Goal: Information Seeking & Learning: Learn about a topic

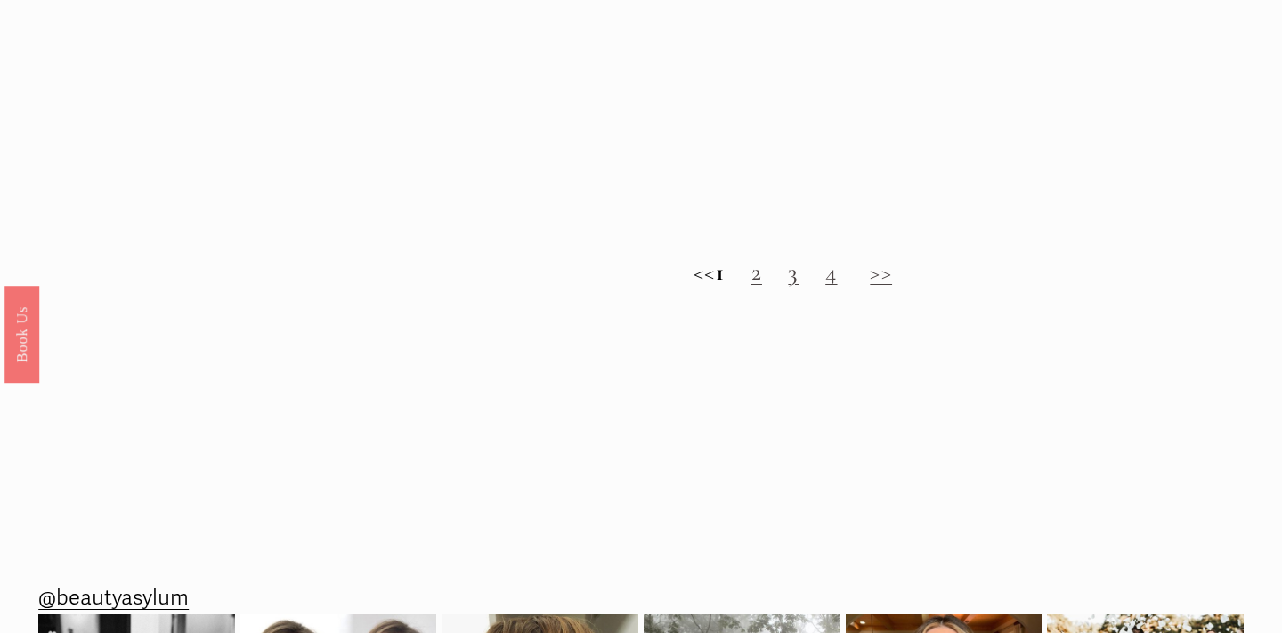
scroll to position [1791, 0]
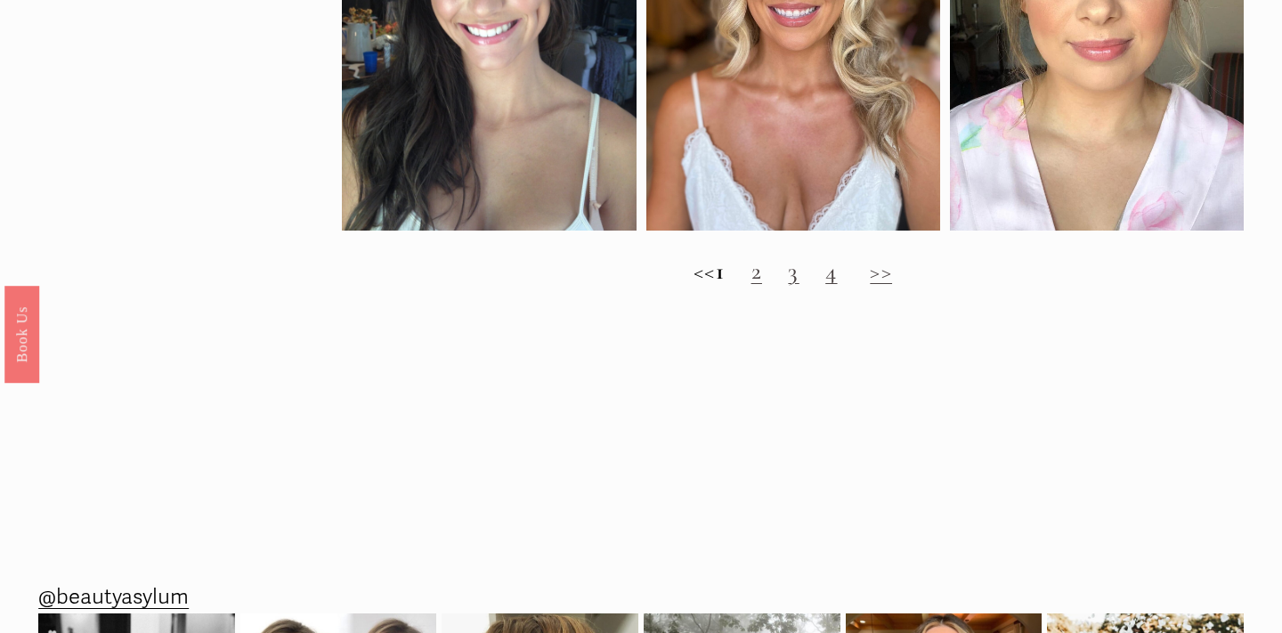
click at [762, 285] on link "2" at bounding box center [756, 270] width 11 height 29
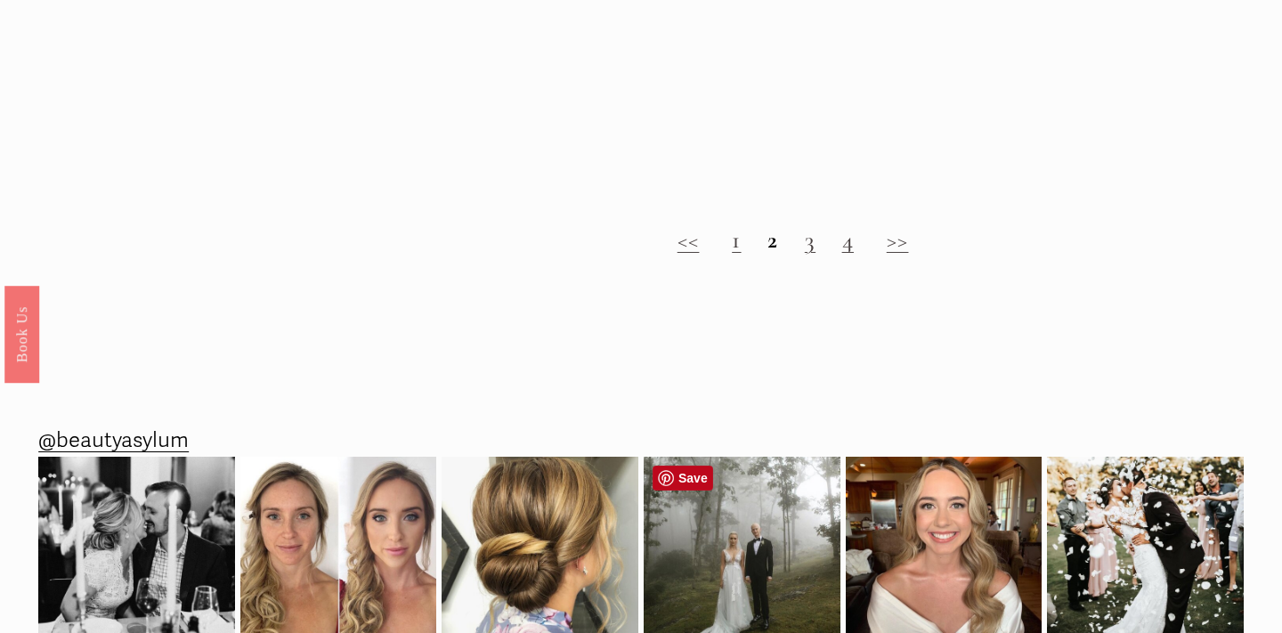
scroll to position [1740, 0]
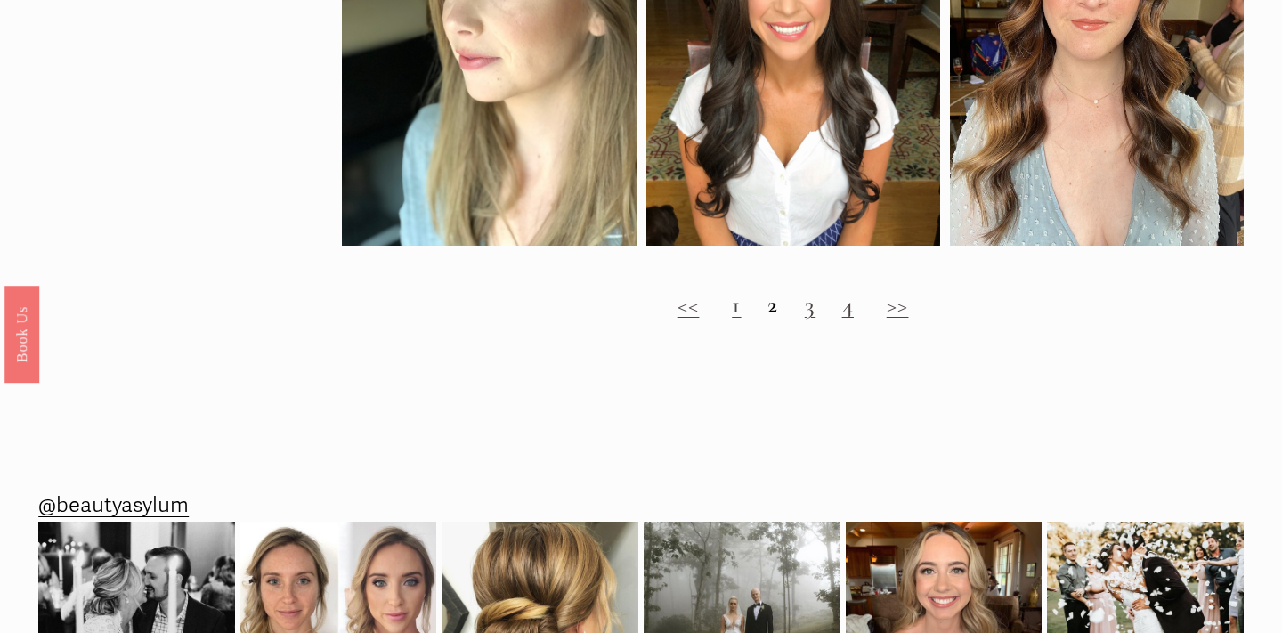
click at [811, 299] on link "3" at bounding box center [810, 304] width 11 height 29
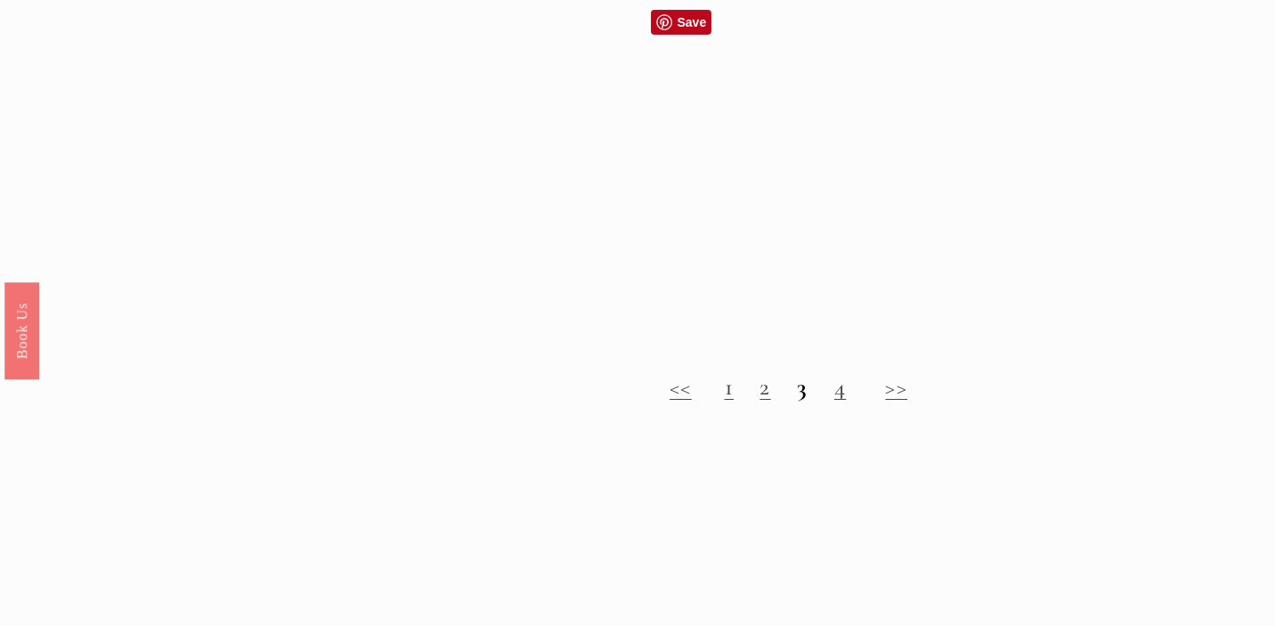
scroll to position [1244, 0]
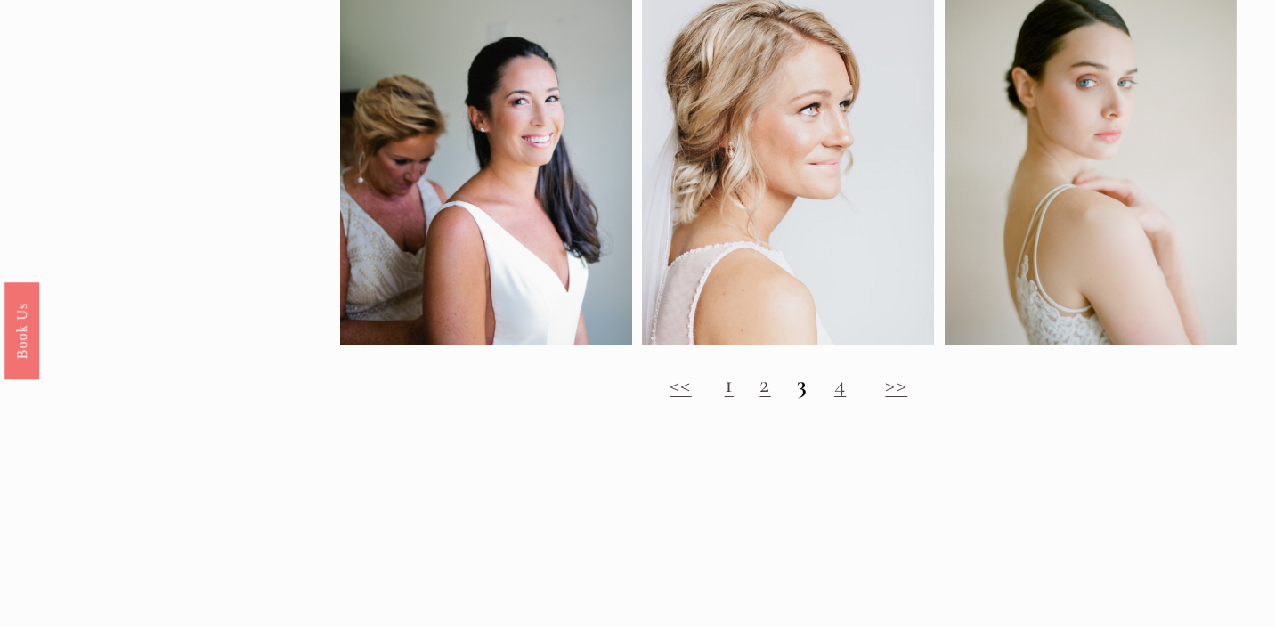
click at [725, 396] on link "1" at bounding box center [729, 383] width 9 height 29
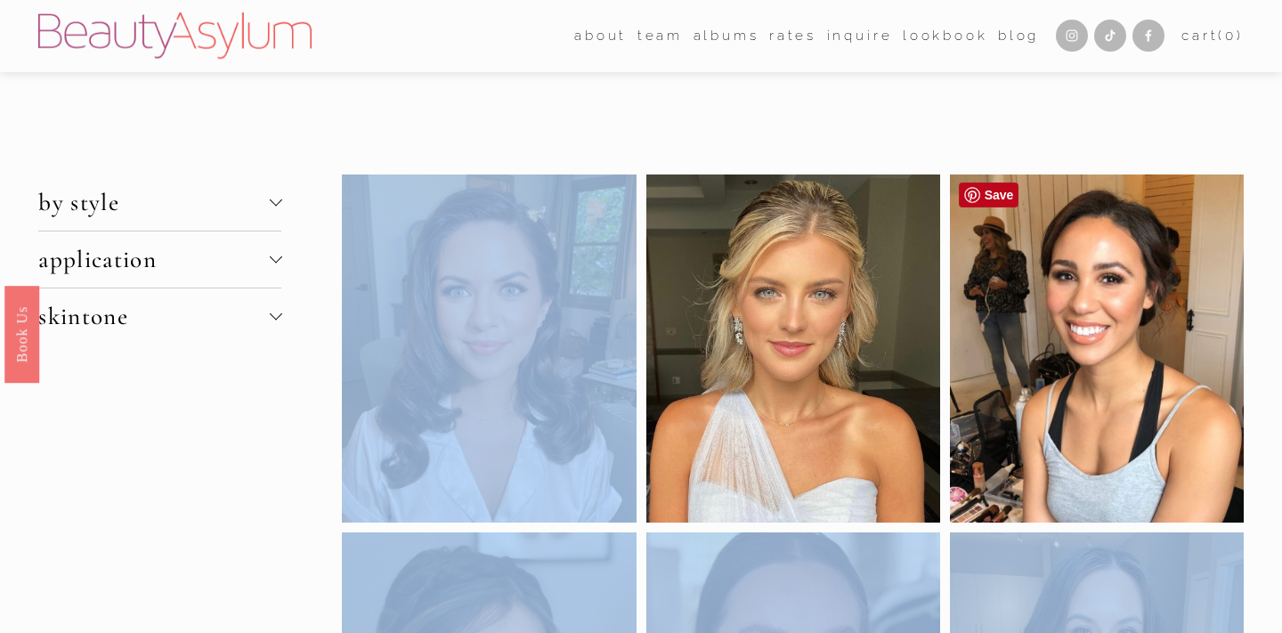
drag, startPoint x: 818, startPoint y: 279, endPoint x: 1179, endPoint y: 429, distance: 390.7
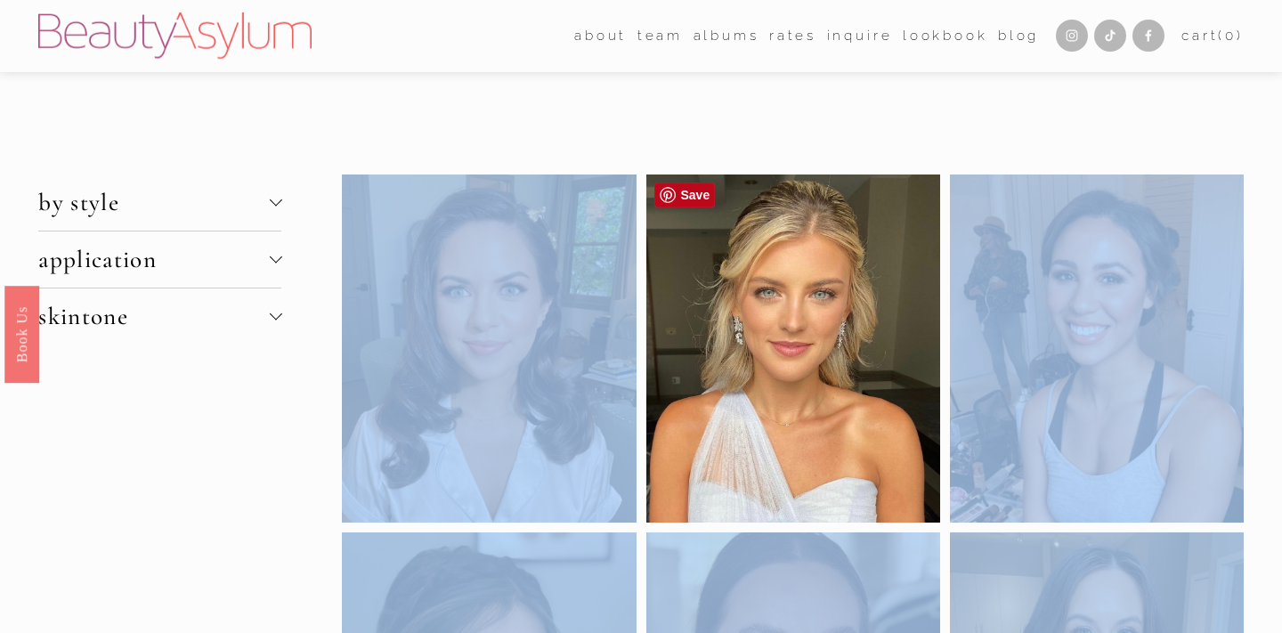
click at [781, 347] on div at bounding box center [793, 348] width 294 height 348
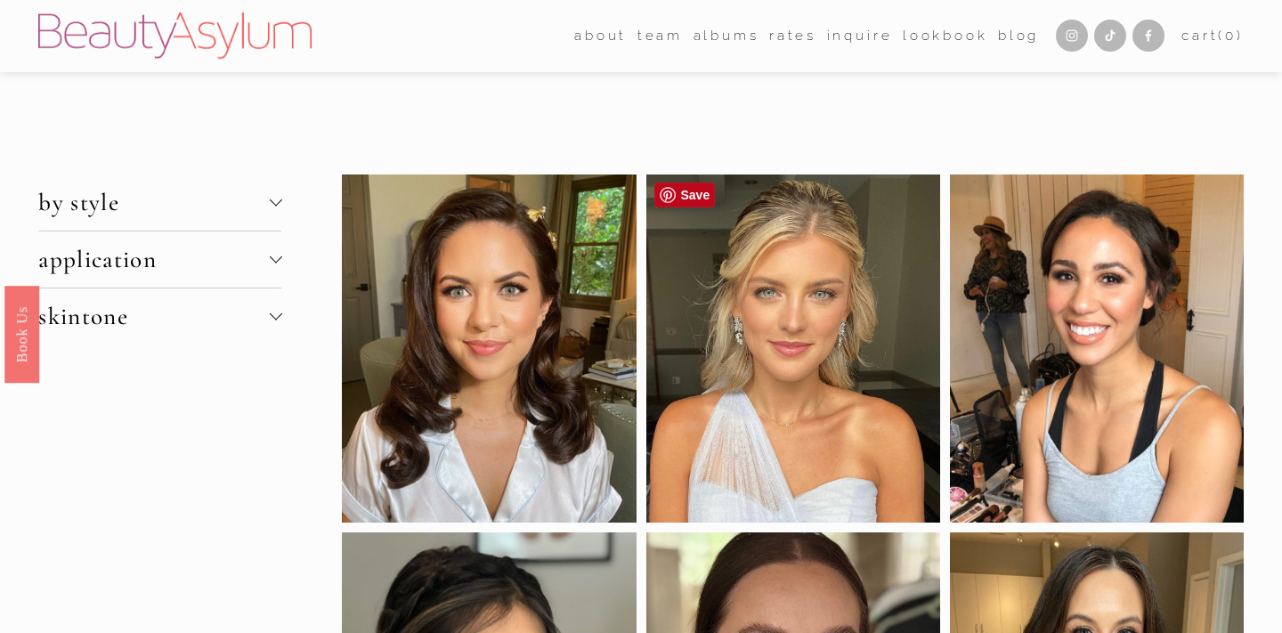
click at [781, 347] on div at bounding box center [793, 348] width 294 height 348
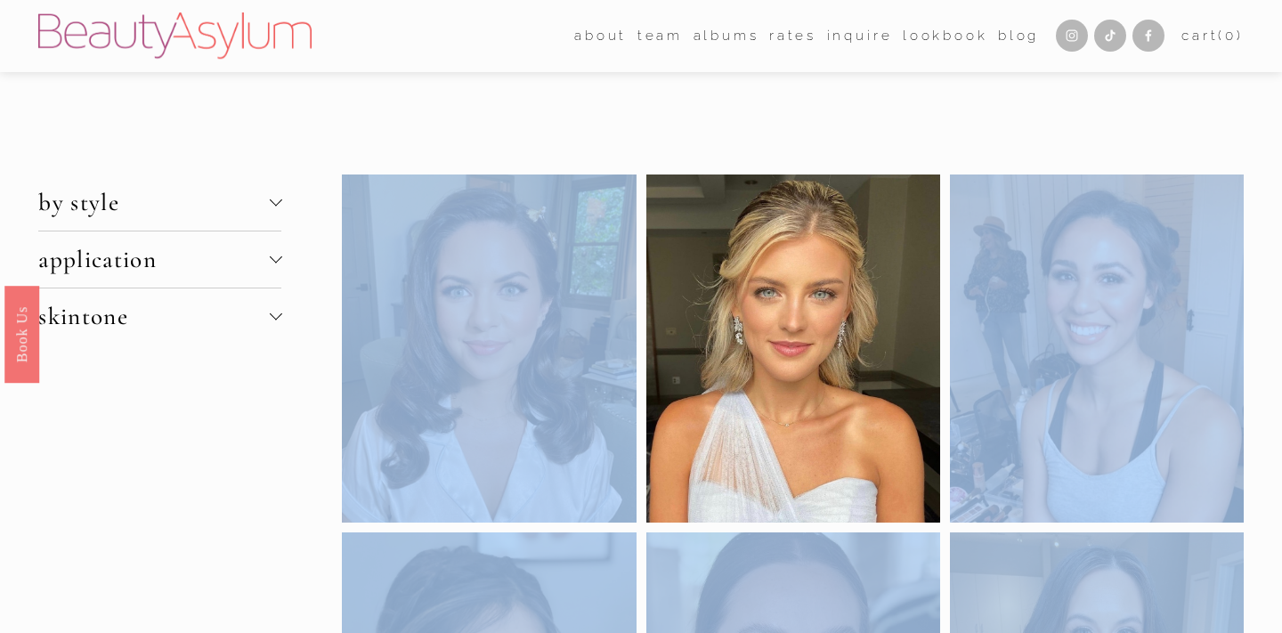
drag, startPoint x: 781, startPoint y: 347, endPoint x: 1083, endPoint y: 462, distance: 323.7
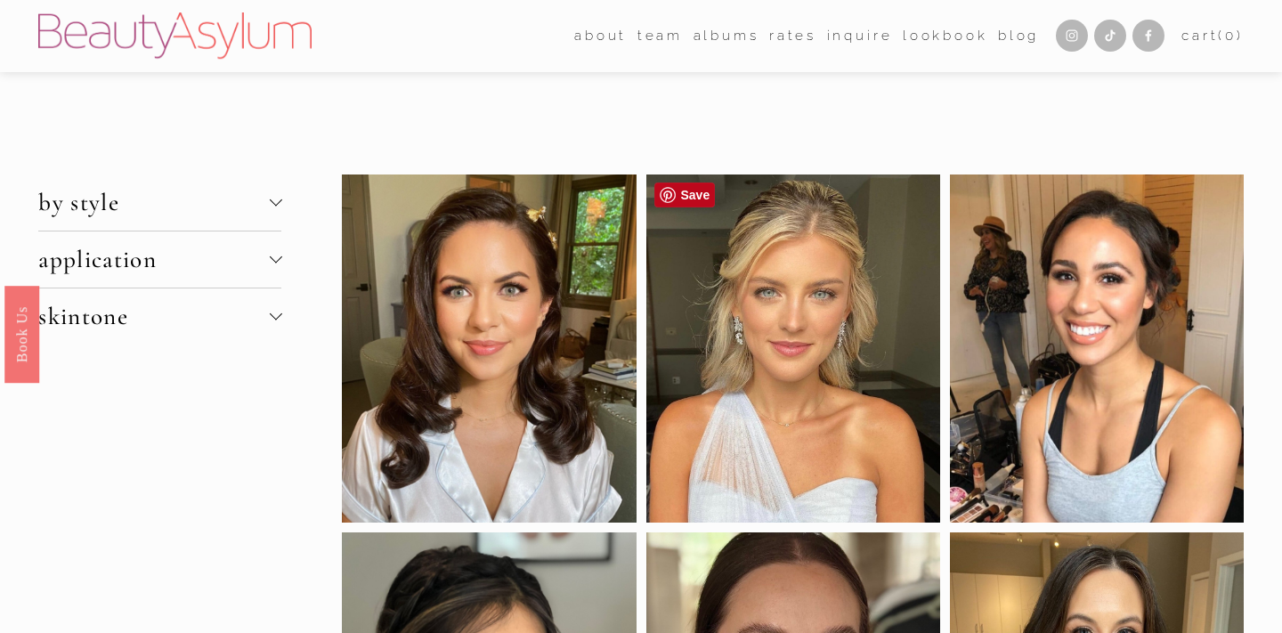
click at [766, 311] on div at bounding box center [793, 348] width 294 height 348
drag, startPoint x: 924, startPoint y: 182, endPoint x: 761, endPoint y: 381, distance: 257.5
click at [761, 382] on div at bounding box center [793, 348] width 294 height 348
